Goal: Obtain resource: Obtain resource

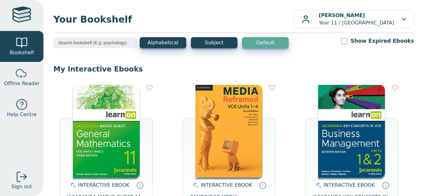
click at [112, 147] on img at bounding box center [106, 131] width 67 height 93
click at [138, 143] on img at bounding box center [106, 131] width 67 height 93
